Goal: Check status: Check status

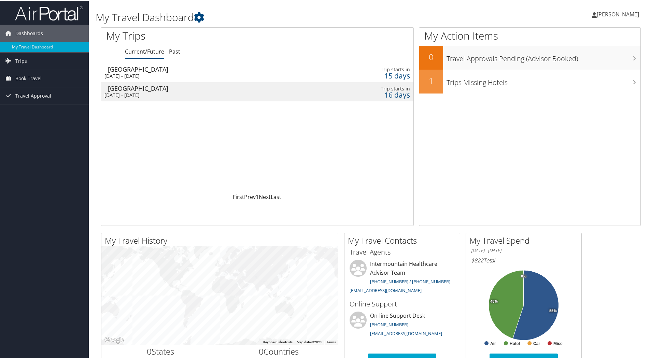
click at [155, 72] on div "Wed 22 Oct 2025 - Sun 26 Oct 2025" at bounding box center [202, 75] width 196 height 6
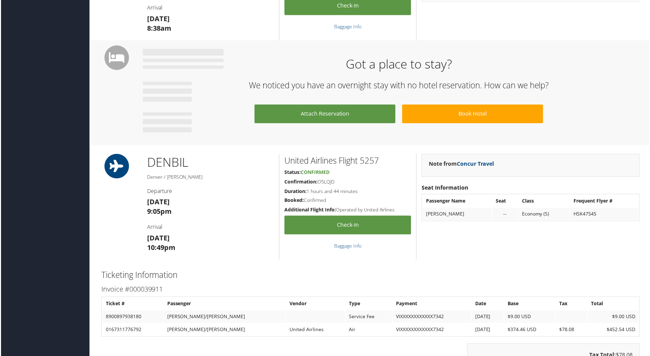
scroll to position [648, 0]
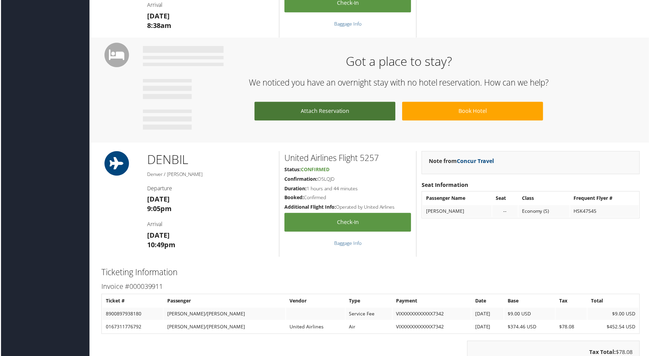
click at [318, 106] on link "Attach Reservation" at bounding box center [324, 111] width 141 height 19
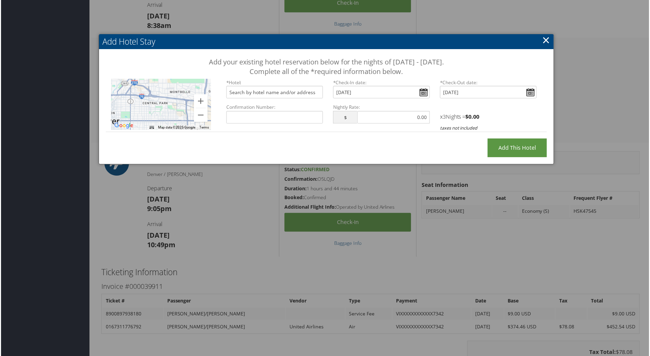
click at [543, 37] on link "×" at bounding box center [547, 40] width 8 height 14
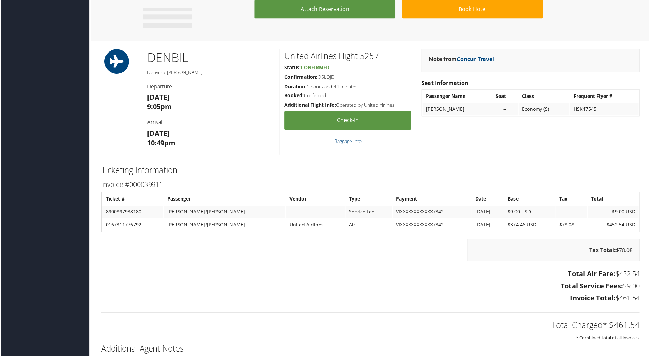
scroll to position [751, 3]
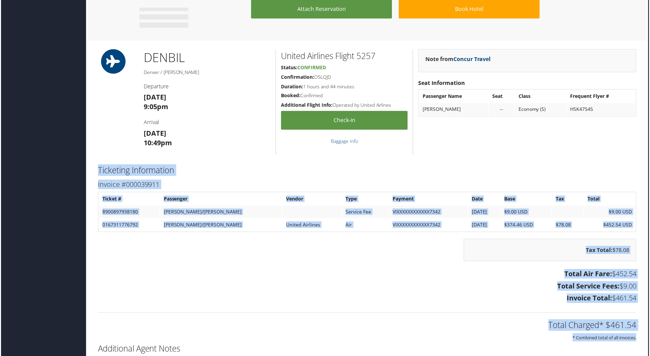
drag, startPoint x: 100, startPoint y: 170, endPoint x: 644, endPoint y: 338, distance: 569.3
copy div "Ticketing Information Invoice #000039911 Ticket # Passenger Vendor Type Payment…"
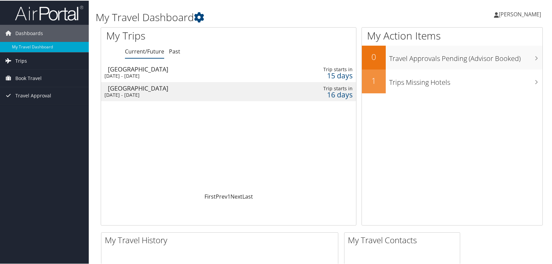
click at [42, 58] on link "Trips" at bounding box center [44, 60] width 89 height 17
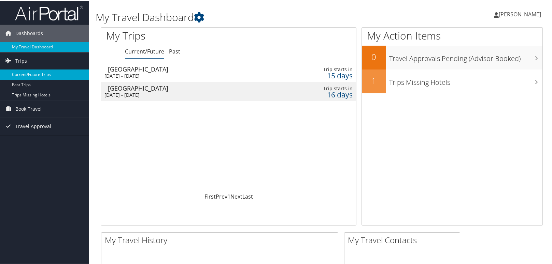
click at [26, 75] on link "Current/Future Trips" at bounding box center [44, 74] width 89 height 10
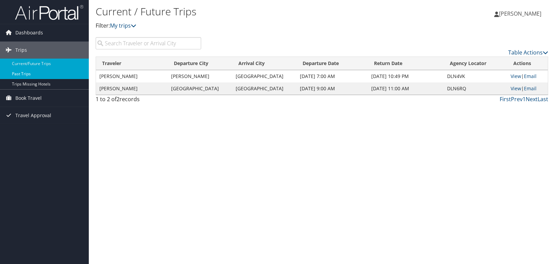
click at [26, 75] on link "Past Trips" at bounding box center [44, 74] width 89 height 10
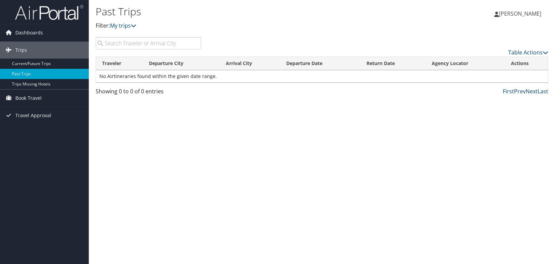
click at [23, 60] on link "Current/Future Trips" at bounding box center [44, 64] width 89 height 10
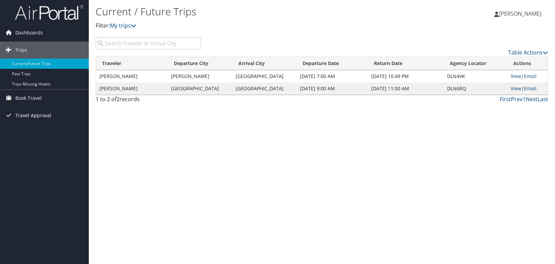
click at [42, 115] on span "Travel Approval" at bounding box center [33, 115] width 36 height 17
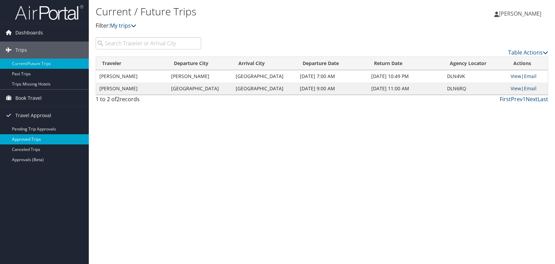
click at [39, 139] on link "Approved Trips" at bounding box center [44, 139] width 89 height 10
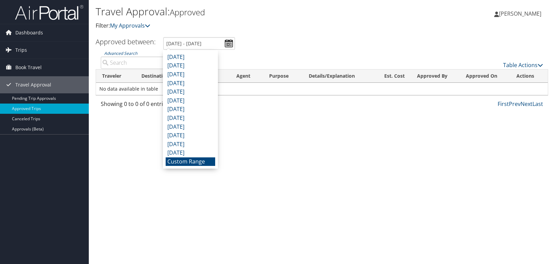
click at [264, 146] on div "Travel Approval: Approved Filter: My Approvals Alison Rentz Alison Rentz My Set…" at bounding box center [322, 132] width 466 height 264
